Goal: Find specific page/section: Find specific page/section

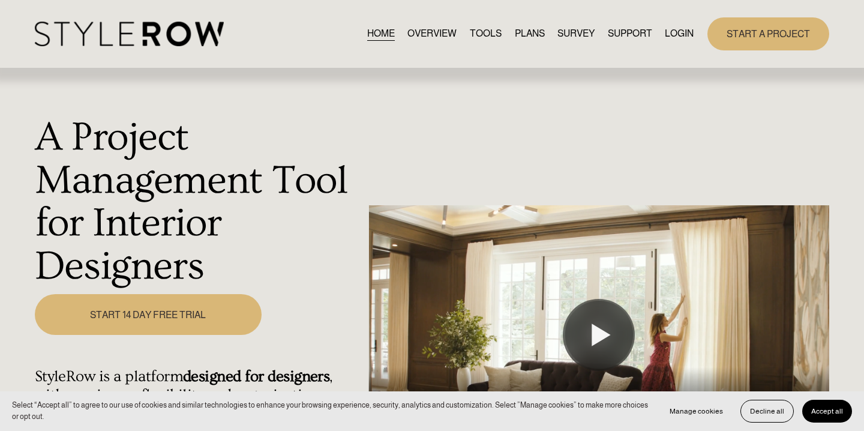
click at [676, 31] on link "LOGIN" at bounding box center [679, 34] width 29 height 16
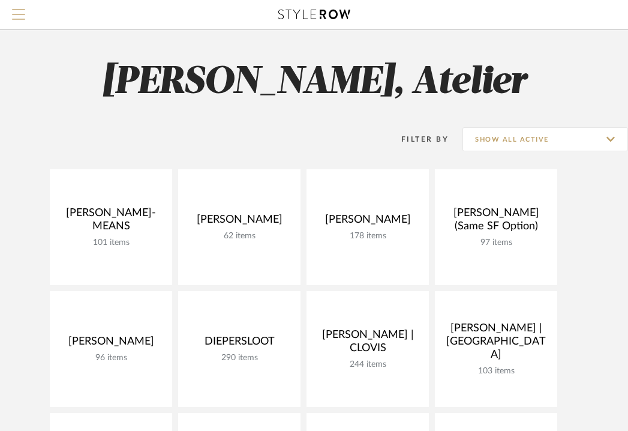
click at [23, 10] on span "Menu" at bounding box center [18, 9] width 13 height 1
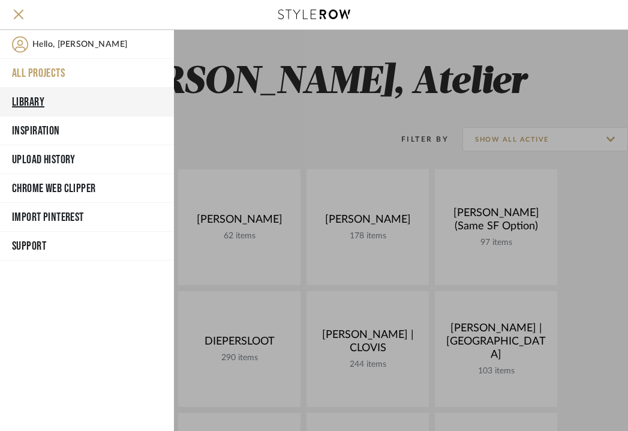
click at [35, 97] on button "Library" at bounding box center [87, 102] width 174 height 29
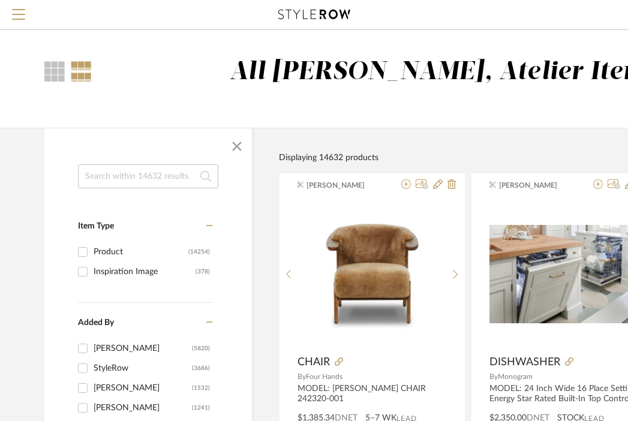
click at [125, 172] on input at bounding box center [148, 176] width 140 height 24
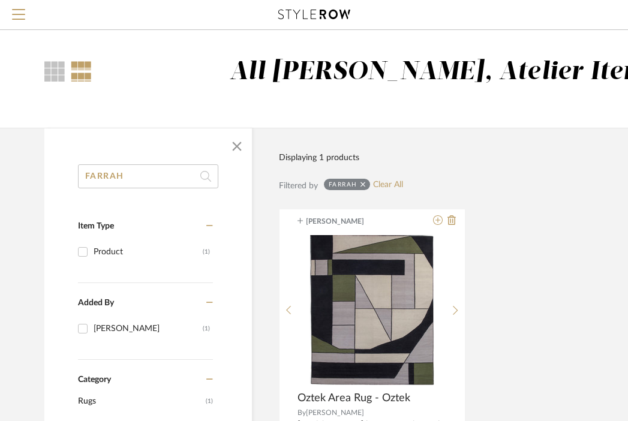
type input "FARRAH"
